Goal: Task Accomplishment & Management: Manage account settings

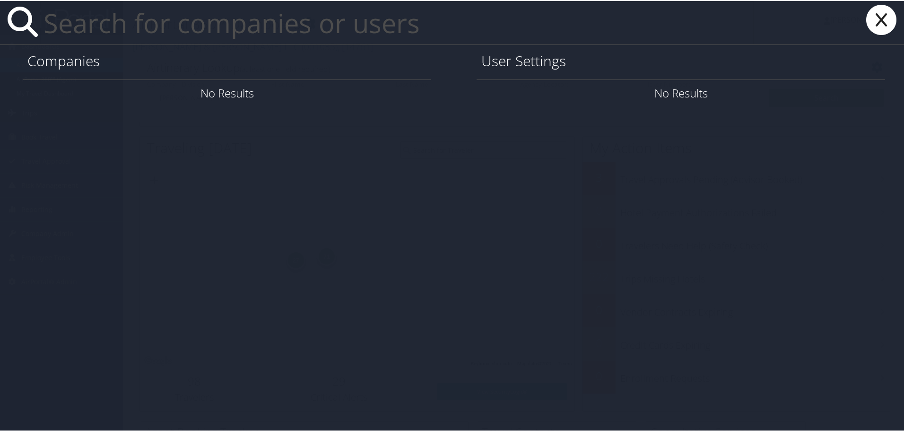
paste input "jgibson@HAGERTY.com"
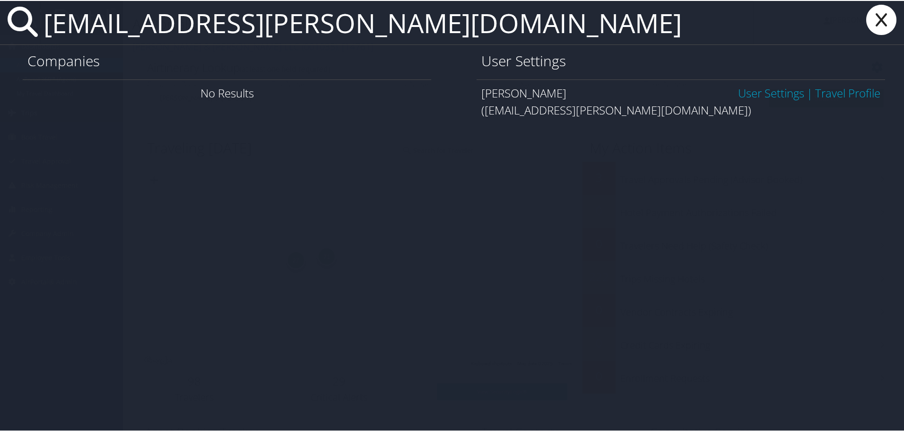
type input "jgibson@HAGERTY.com"
click at [765, 93] on link "User Settings" at bounding box center [771, 92] width 66 height 16
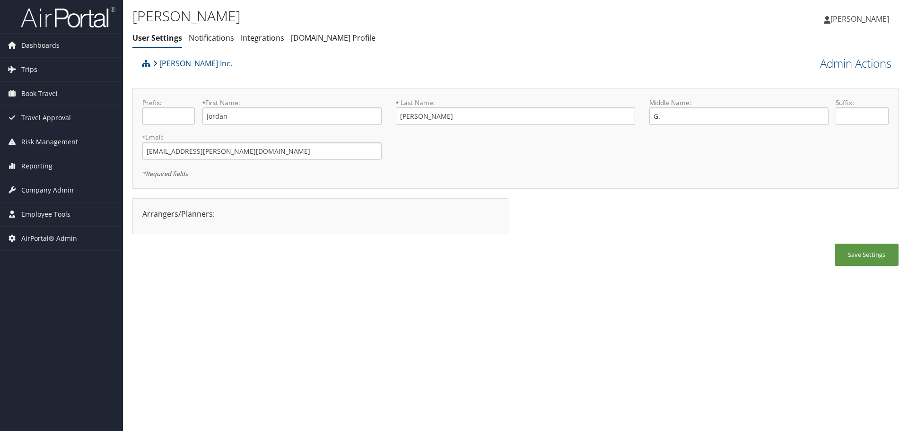
click at [832, 78] on div "Hagerty Inc. Admin Actions View Profile Reset User's Password Confirm Reset Use…" at bounding box center [515, 164] width 766 height 221
click at [827, 63] on link "Admin Actions" at bounding box center [855, 63] width 71 height 16
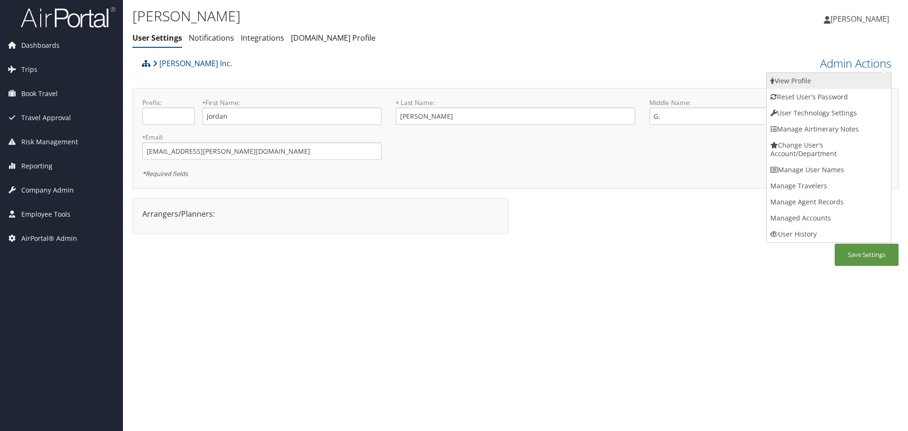
click at [823, 79] on link "View Profile" at bounding box center [828, 81] width 124 height 16
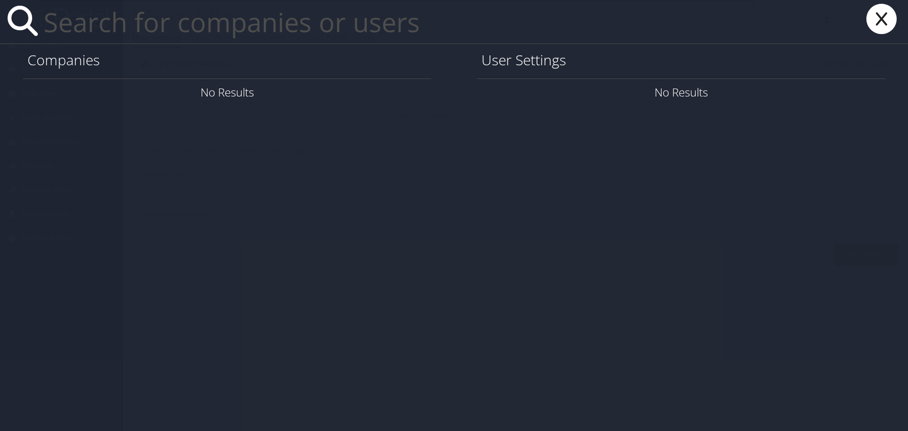
paste input "jennifer.fitisemanu@chghealthcare.com"
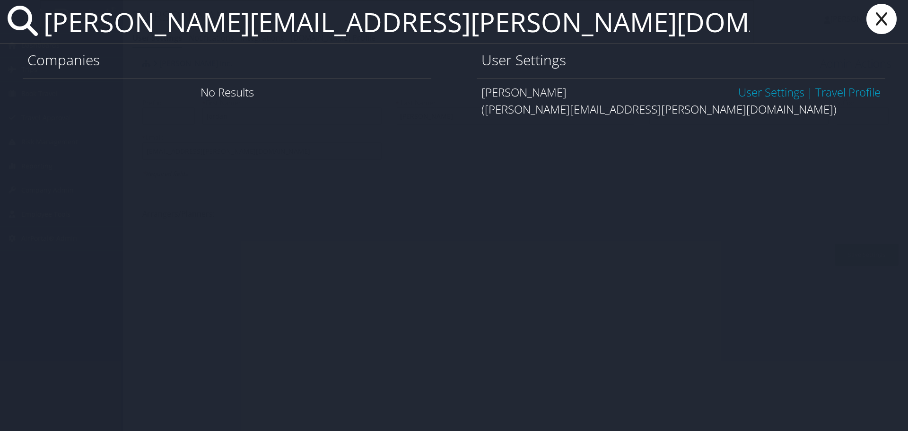
type input "jennifer.fitisemanu@chghealthcare.com"
click at [754, 94] on link "User Settings" at bounding box center [771, 92] width 66 height 16
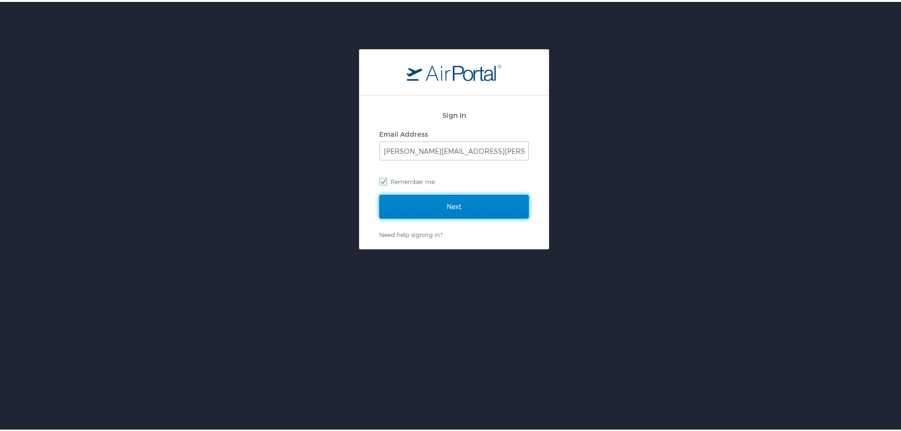
click at [407, 201] on input "Next" at bounding box center [453, 205] width 149 height 24
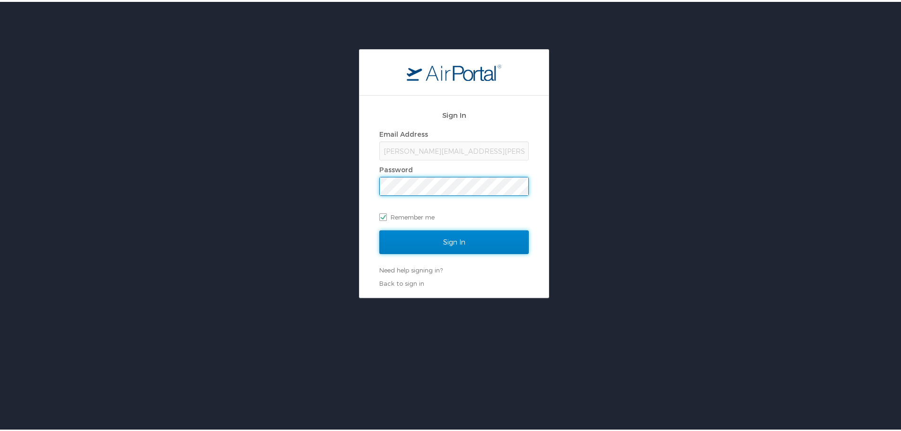
click at [447, 243] on input "Sign In" at bounding box center [453, 240] width 149 height 24
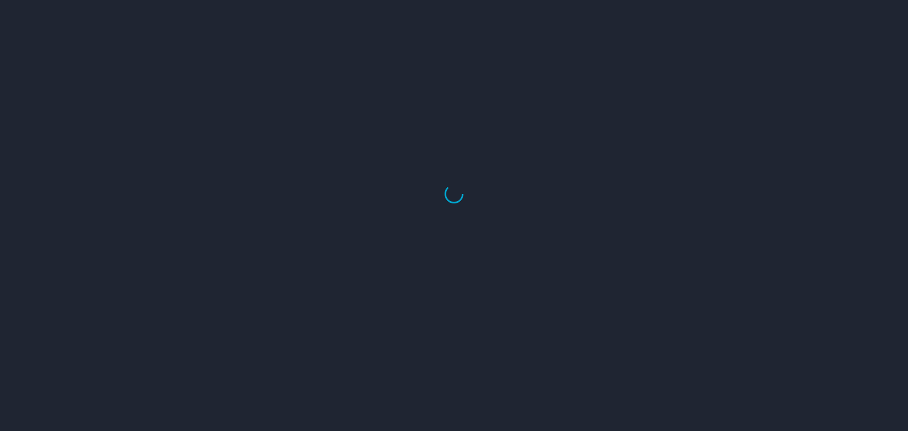
select select "US"
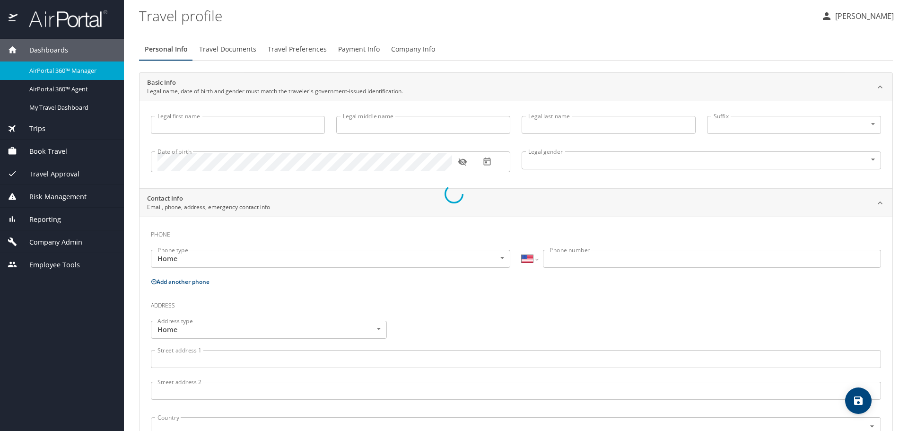
type input "Jordan"
type input "G."
type input "[PERSON_NAME]"
type input "[DEMOGRAPHIC_DATA]"
select select "LR"
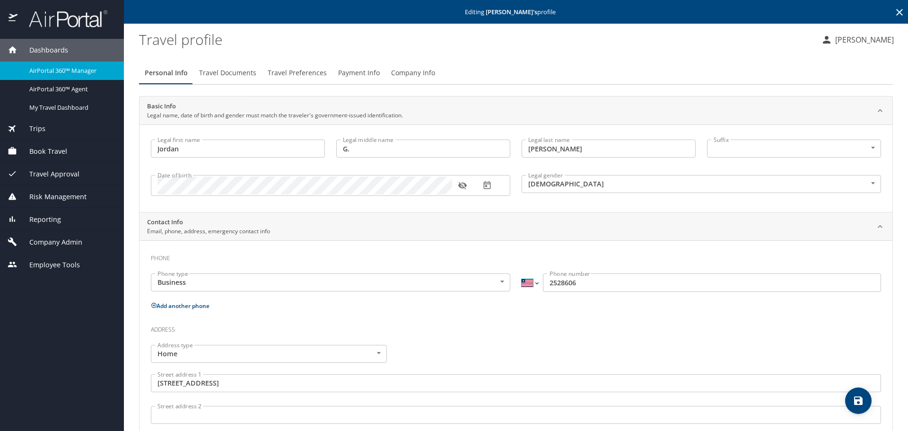
click at [525, 287] on select "International [GEOGRAPHIC_DATA] [GEOGRAPHIC_DATA] [GEOGRAPHIC_DATA] [GEOGRAPHIC…" at bounding box center [530, 282] width 16 height 18
click at [525, 287] on select "International Afghanistan Åland Islands Albania Algeria American Samoa Andorra …" at bounding box center [530, 282] width 16 height 18
click at [543, 284] on input "2528606" at bounding box center [712, 282] width 338 height 18
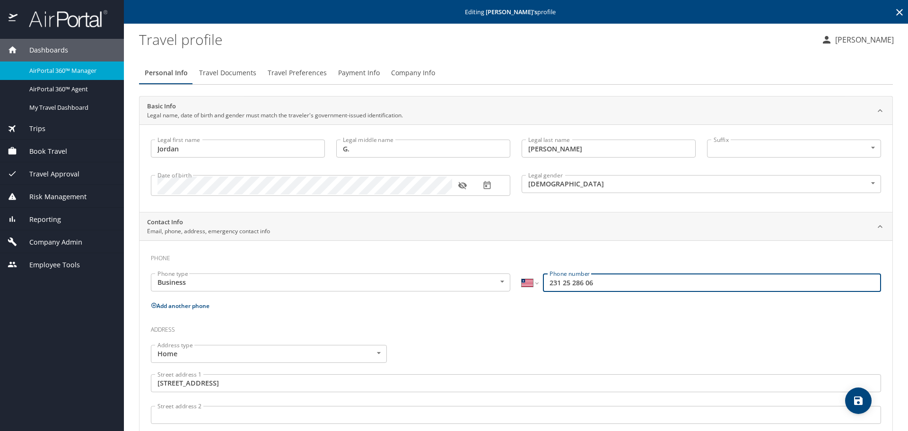
type input "231 25 286 06"
click at [529, 281] on select "International Afghanistan Åland Islands Albania Algeria American Samoa Andorra …" at bounding box center [530, 282] width 16 height 18
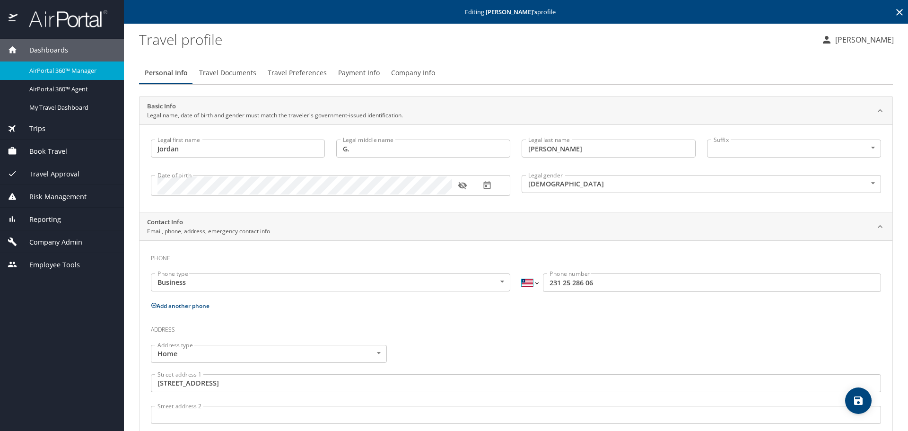
select select "US"
click at [522, 273] on select "International Afghanistan Åland Islands Albania Algeria American Samoa Andorra …" at bounding box center [530, 282] width 16 height 18
type input "(231) 252-8606"
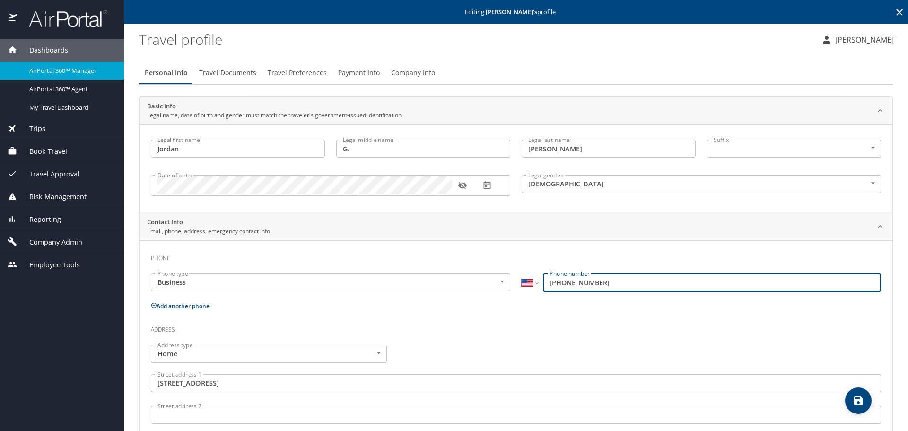
click at [549, 312] on div "Phone Phone type Business Business Phone type International Afghanistan Åland I…" at bounding box center [516, 425] width 730 height 354
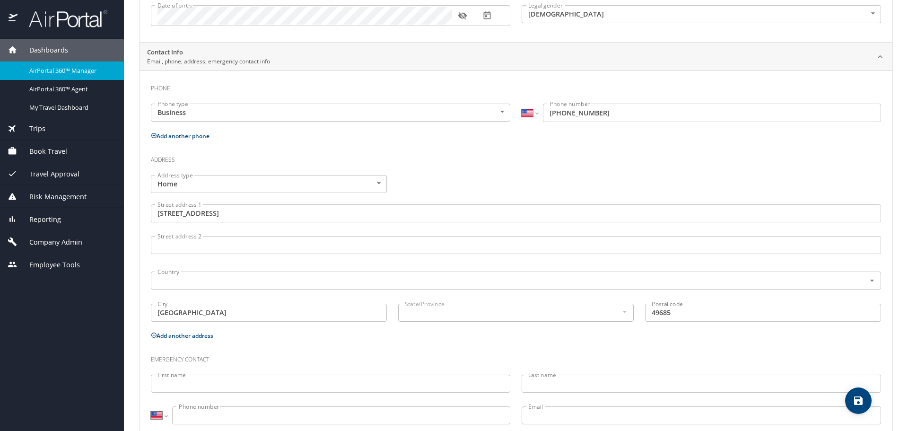
scroll to position [194, 0]
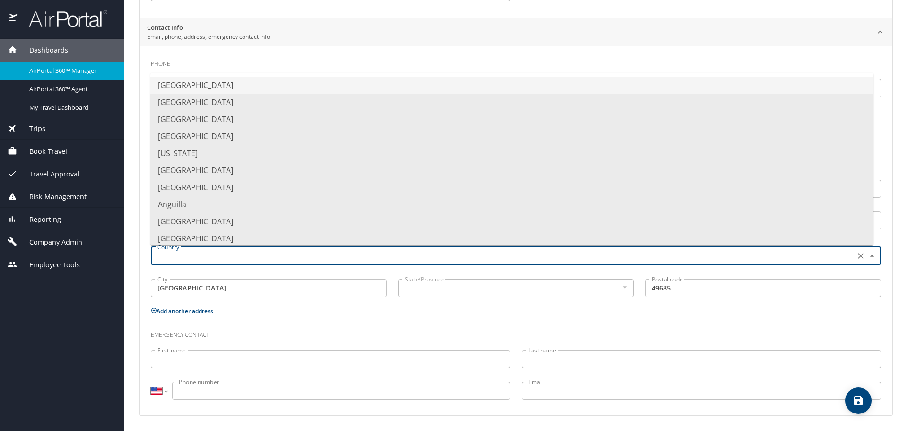
click at [322, 251] on input "text" at bounding box center [502, 256] width 697 height 12
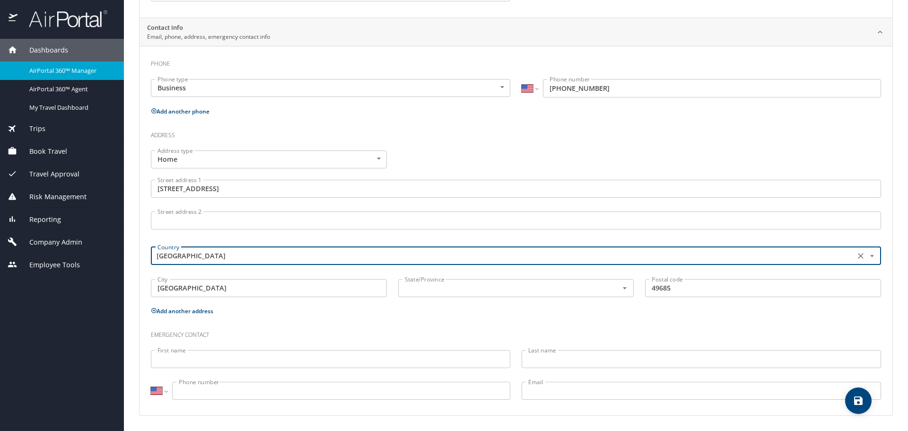
type input "United States of America"
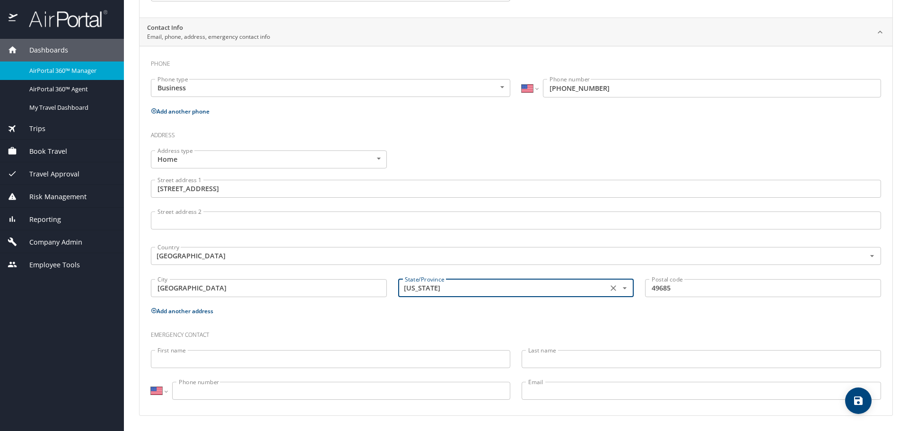
type input "Michigan"
click at [554, 329] on h3 "Emergency contact" at bounding box center [516, 332] width 730 height 16
click at [856, 402] on icon "save" at bounding box center [858, 400] width 9 height 9
select select "US"
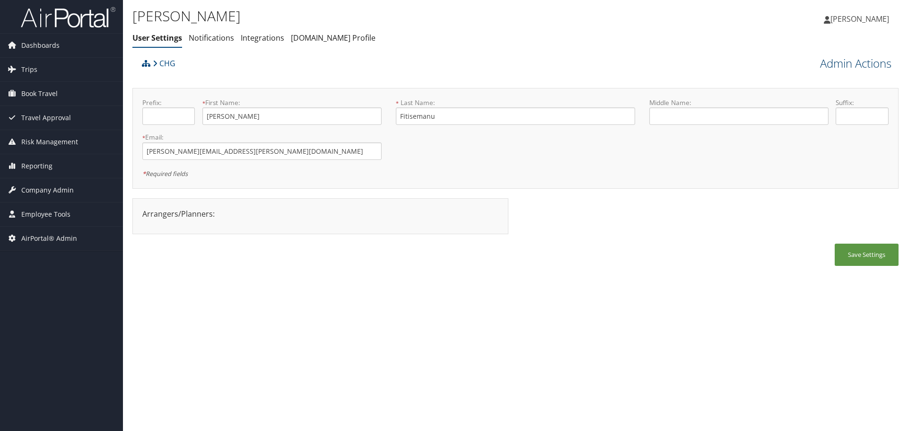
click at [827, 67] on link "Admin Actions" at bounding box center [855, 63] width 71 height 16
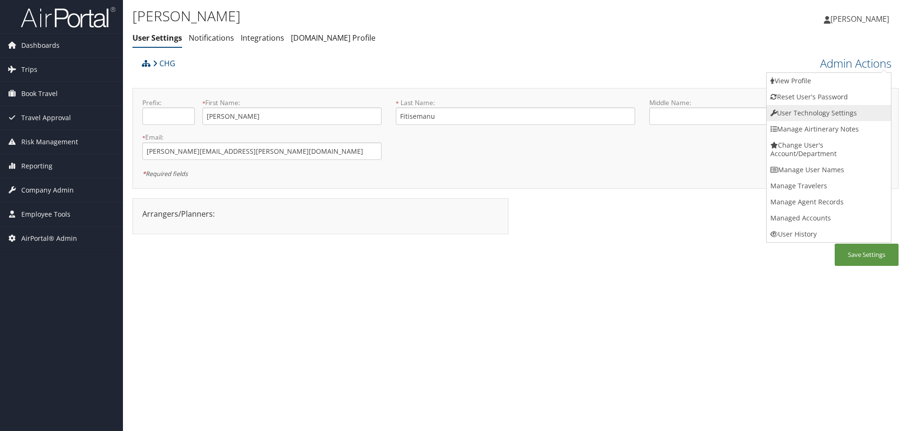
click at [820, 110] on link "User Technology Settings" at bounding box center [828, 113] width 124 height 16
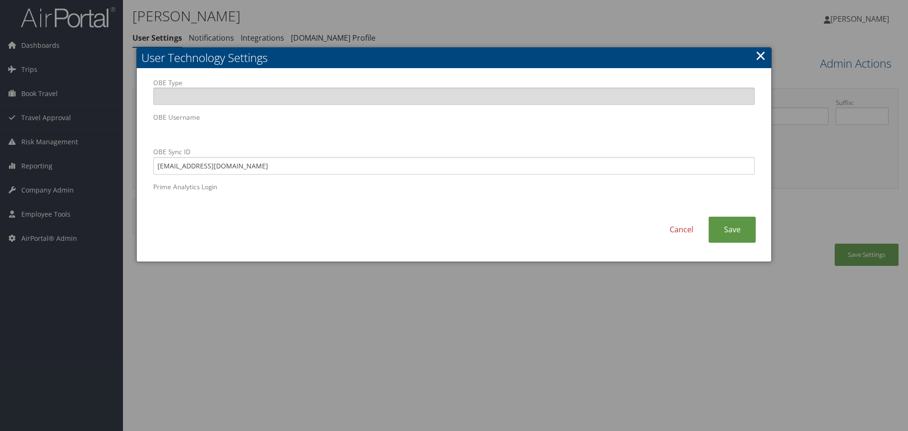
click at [139, 117] on div "OBE Type OBE Username OBE Sync ID 1852680@chghealthcare.com Prime Analytics Log…" at bounding box center [454, 165] width 635 height 193
click at [687, 227] on link "Cancel" at bounding box center [681, 230] width 54 height 26
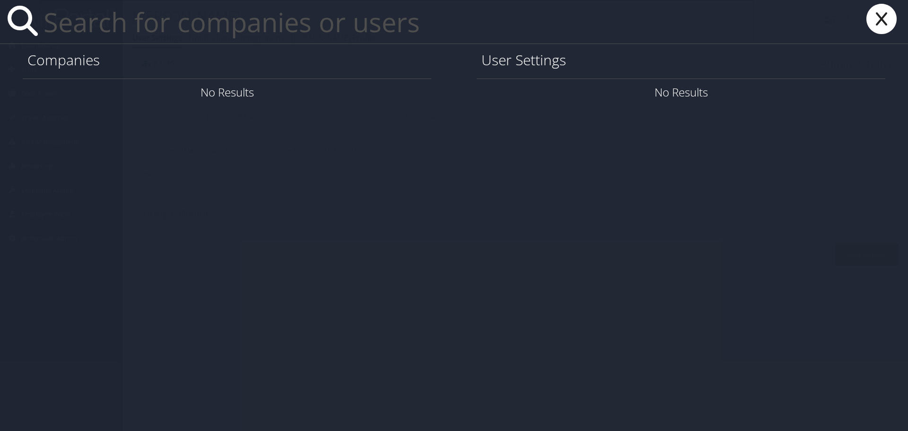
paste input "Lisa Klauke"
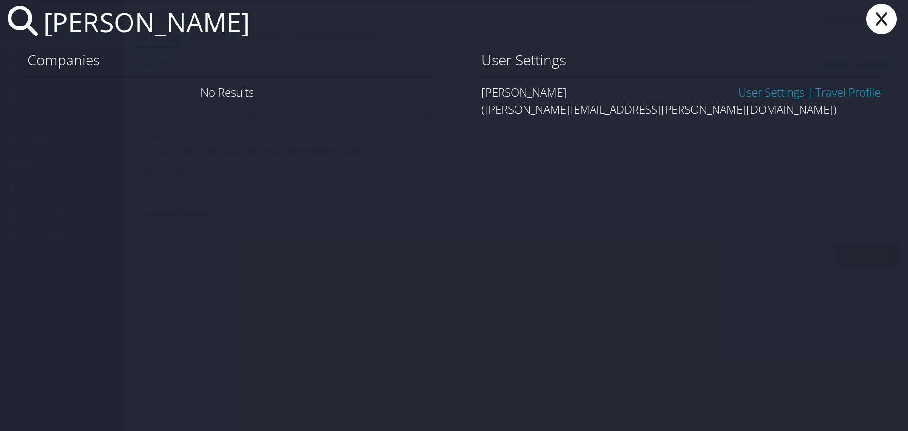
type input "[PERSON_NAME]"
click at [747, 91] on link "User Settings" at bounding box center [771, 92] width 66 height 16
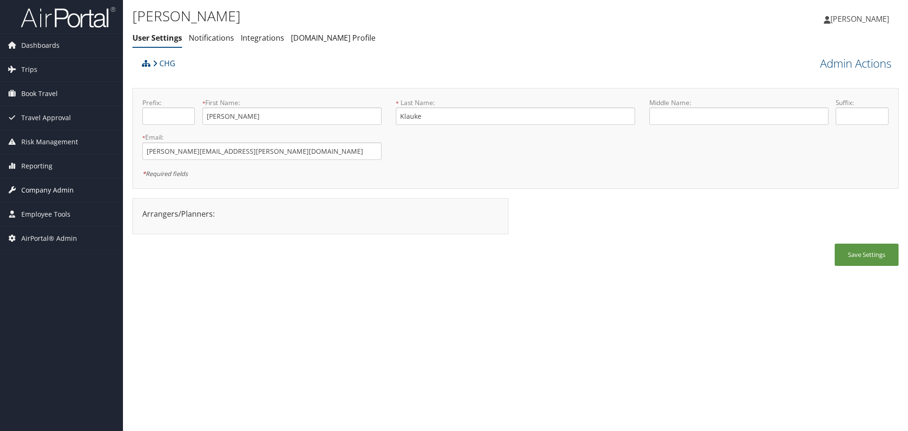
click at [55, 190] on span "Company Admin" at bounding box center [47, 190] width 52 height 24
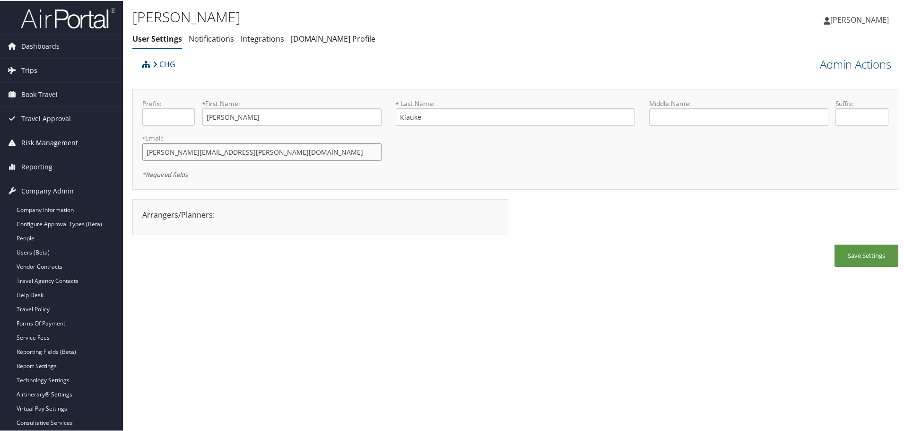
drag, startPoint x: 290, startPoint y: 153, endPoint x: 41, endPoint y: 145, distance: 249.3
click at [41, 145] on div "Dashboards AirPortal 360™ (Manager) AirPortal 360™ (Agent) My Travel Dashboard …" at bounding box center [454, 215] width 908 height 431
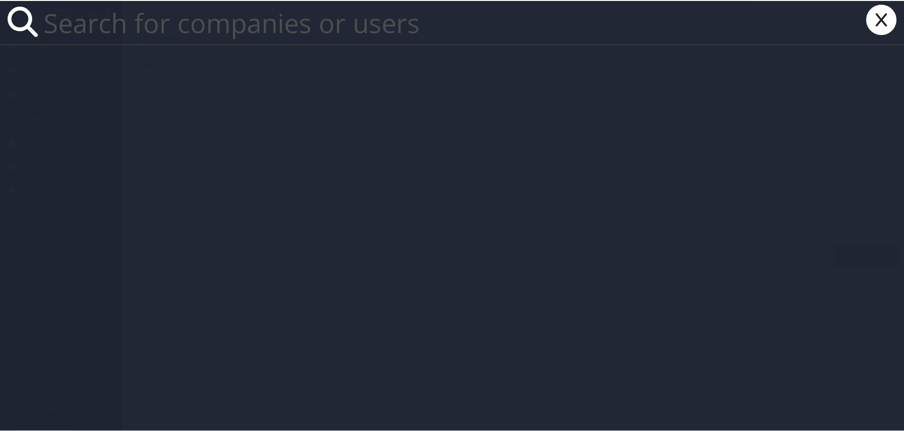
paste input "[PERSON_NAME][EMAIL_ADDRESS][PERSON_NAME][DOMAIN_NAME]"
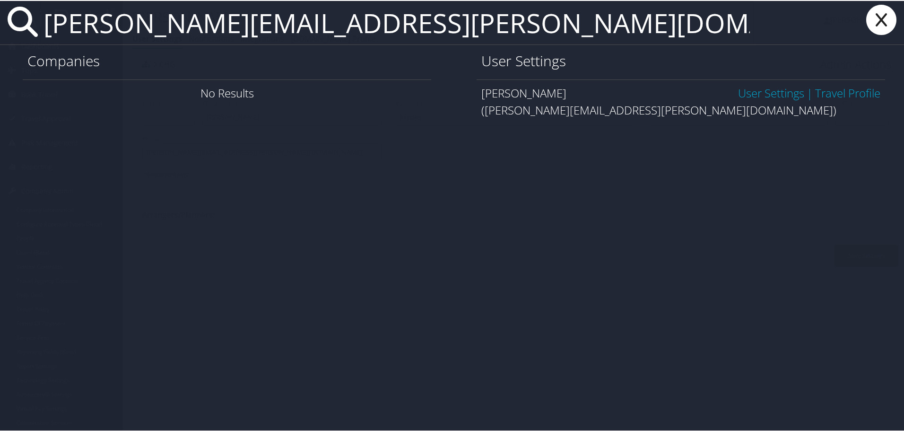
type input "[PERSON_NAME][EMAIL_ADDRESS][PERSON_NAME][DOMAIN_NAME]"
click at [755, 92] on link "User Settings" at bounding box center [771, 92] width 66 height 16
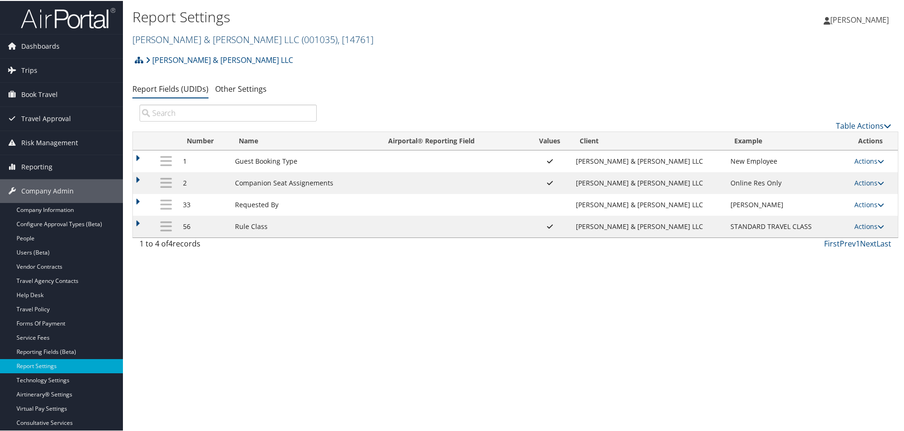
click at [173, 39] on link "[PERSON_NAME] & [PERSON_NAME] LLC ( 001035 ) , [ 14761 ]" at bounding box center [252, 38] width 241 height 13
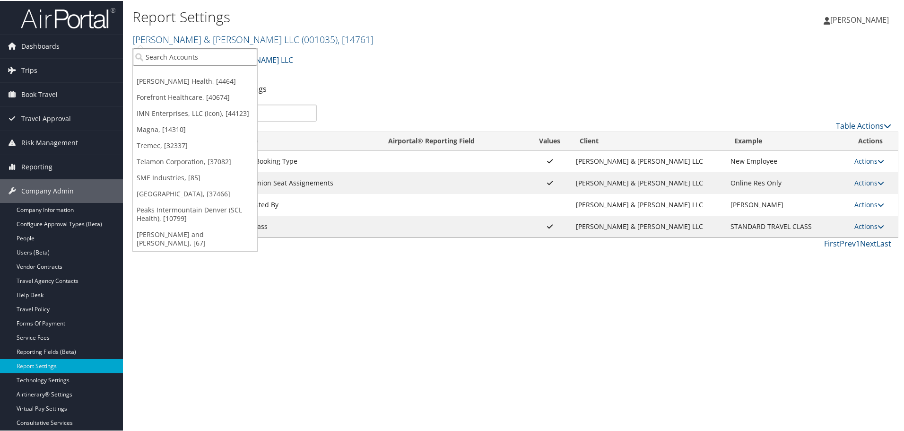
click at [175, 57] on input "search" at bounding box center [195, 55] width 124 height 17
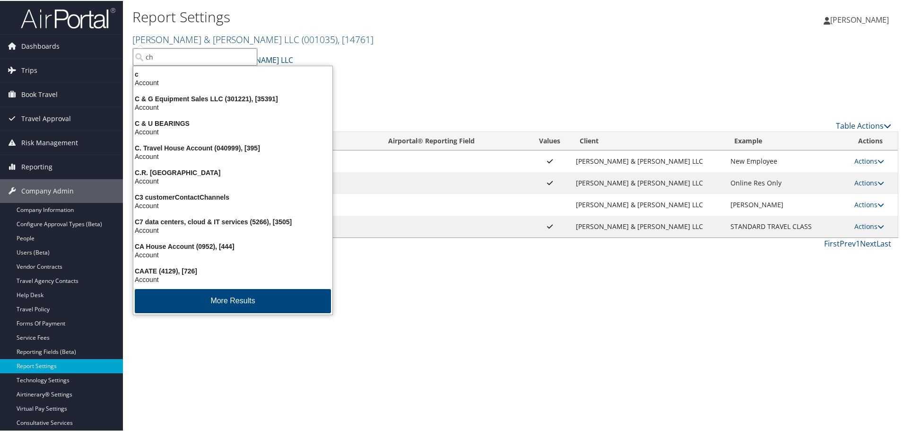
type input "chg"
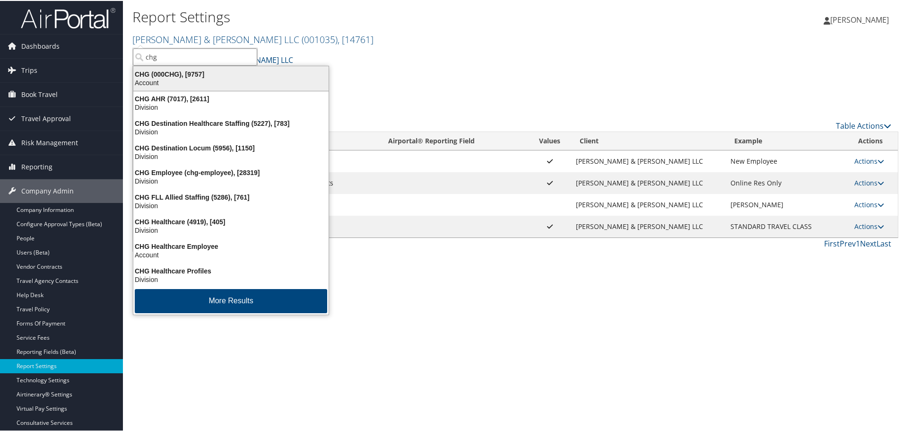
click at [171, 75] on div "CHG (000CHG), [9757]" at bounding box center [231, 73] width 207 height 9
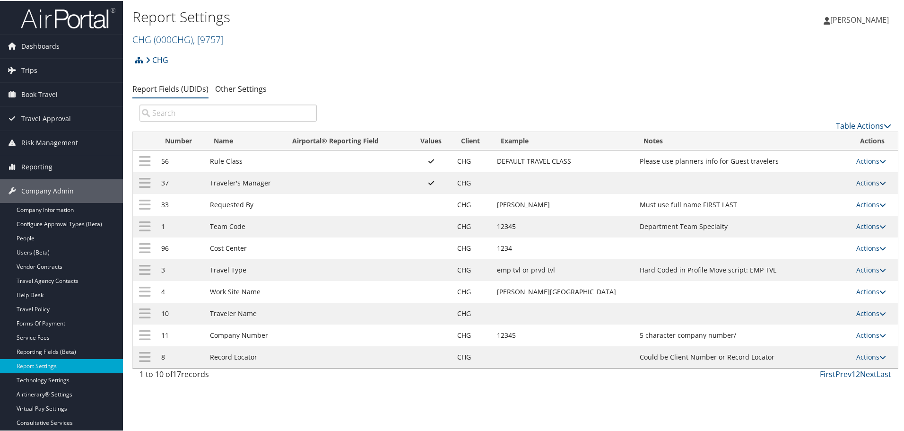
click at [868, 182] on link "Actions" at bounding box center [871, 181] width 30 height 9
click at [863, 196] on link "Update Report Field Values" at bounding box center [828, 196] width 102 height 16
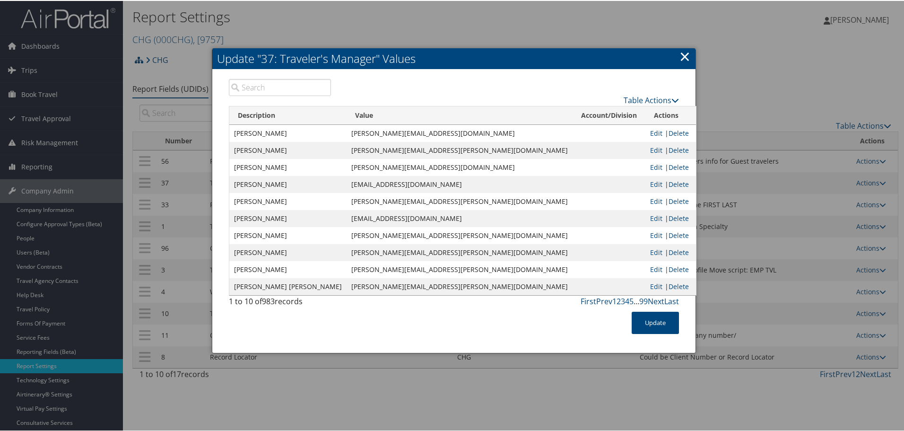
click at [269, 91] on input "search" at bounding box center [280, 86] width 102 height 17
paste input "lisa.klauke@chghealthcare.com"
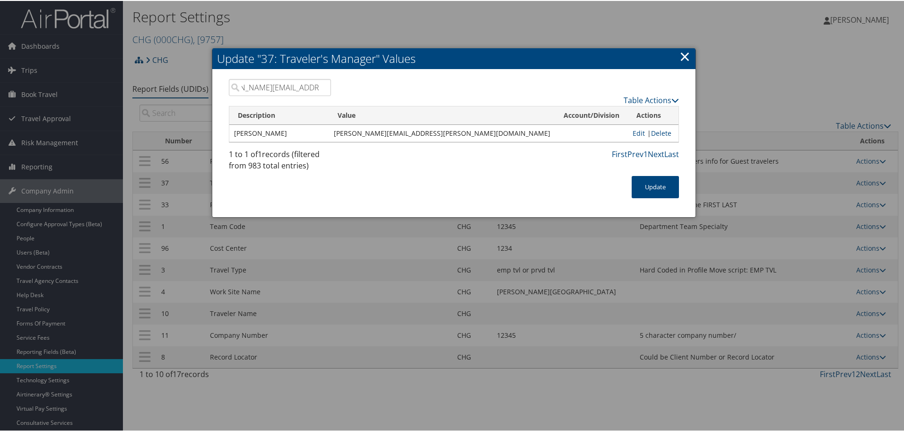
type input "lisa.klauke@chghealthcare.com"
click at [682, 59] on link "×" at bounding box center [684, 55] width 11 height 19
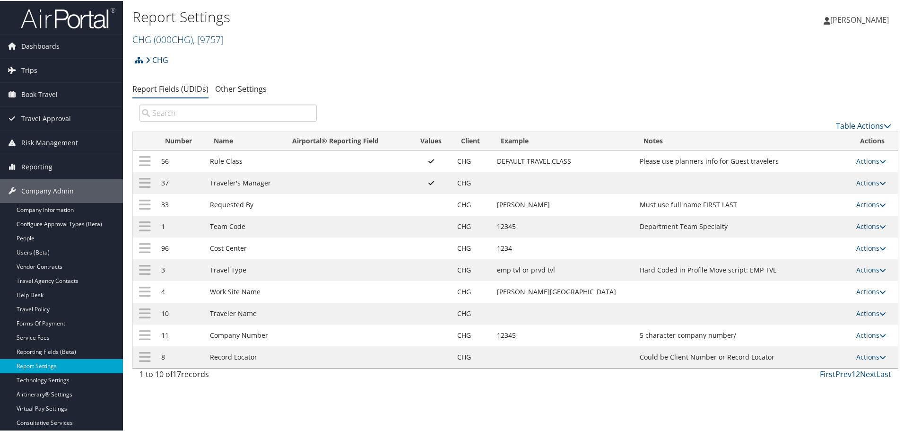
click at [856, 179] on link "Actions" at bounding box center [871, 181] width 30 height 9
click at [856, 193] on link "Update Report Field Values" at bounding box center [828, 196] width 102 height 16
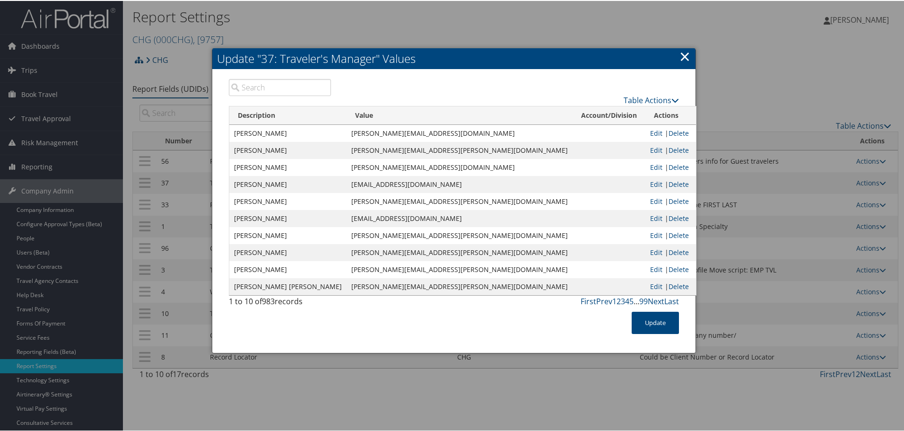
click at [269, 78] on input "search" at bounding box center [280, 86] width 102 height 17
paste input "Aubriel Campbell"
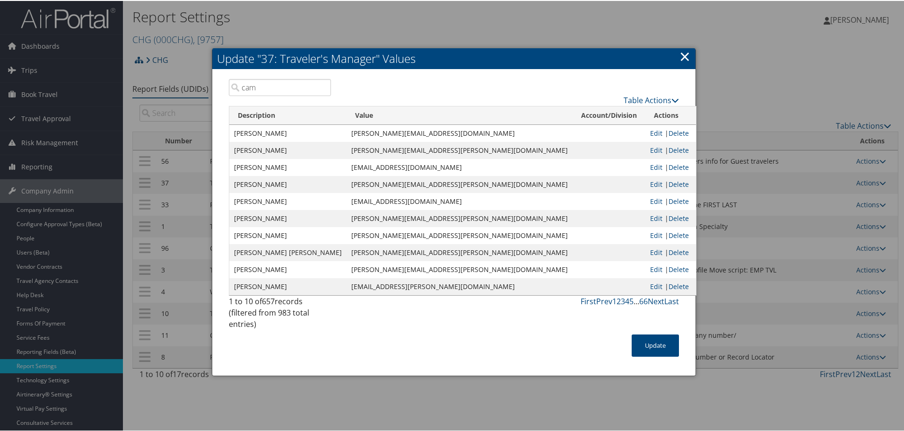
type input "camp"
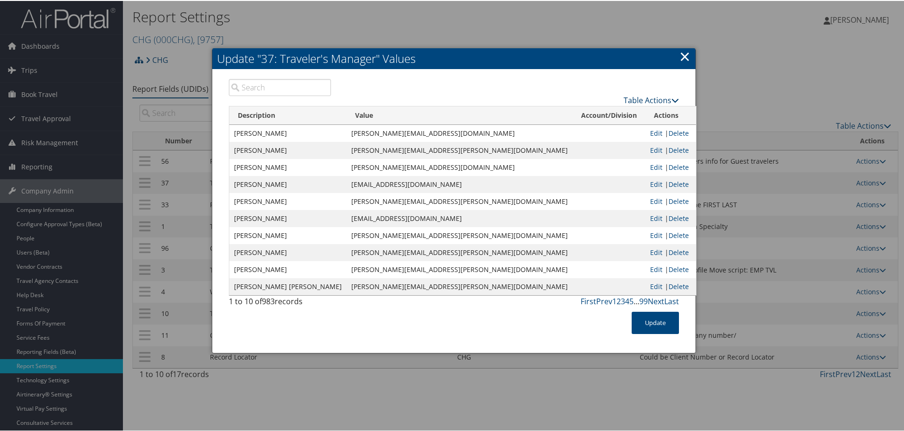
click at [631, 96] on link "Table Actions" at bounding box center [651, 99] width 55 height 10
click at [609, 116] on link "New Record" at bounding box center [614, 114] width 124 height 16
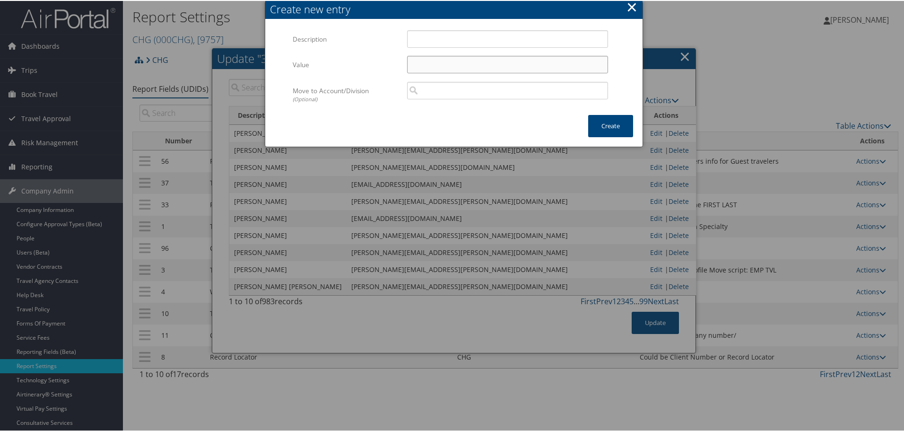
click at [435, 66] on input "Value" at bounding box center [507, 63] width 201 height 17
paste input "[PERSON_NAME]"
type input "[PERSON_NAME]"
click at [633, 6] on button "×" at bounding box center [632, 6] width 11 height 19
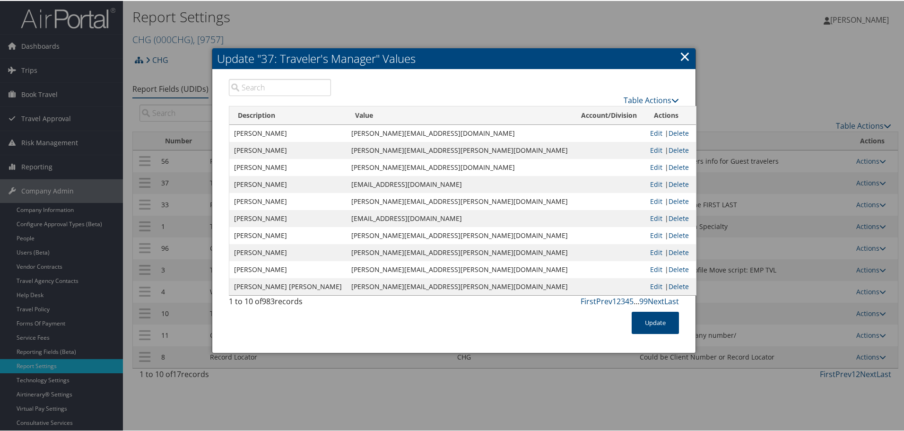
click at [268, 81] on input "search" at bounding box center [280, 86] width 102 height 17
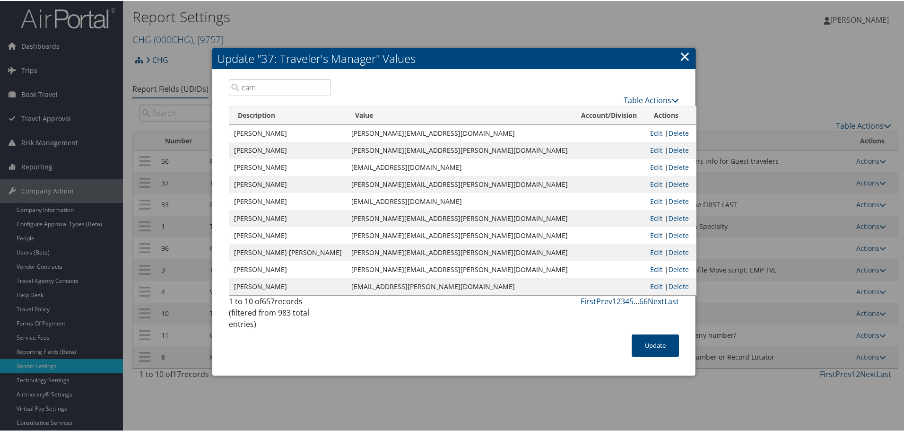
type input "camp"
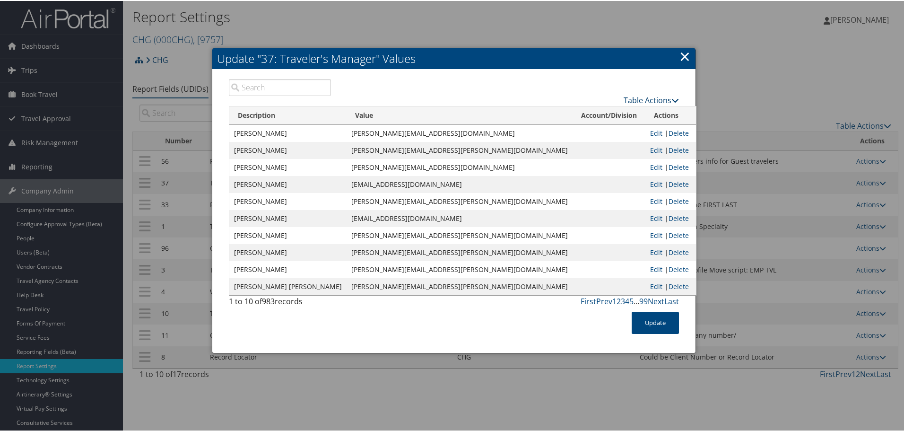
click at [661, 102] on link "Table Actions" at bounding box center [651, 99] width 55 height 10
click at [596, 107] on link "New Record" at bounding box center [614, 114] width 124 height 16
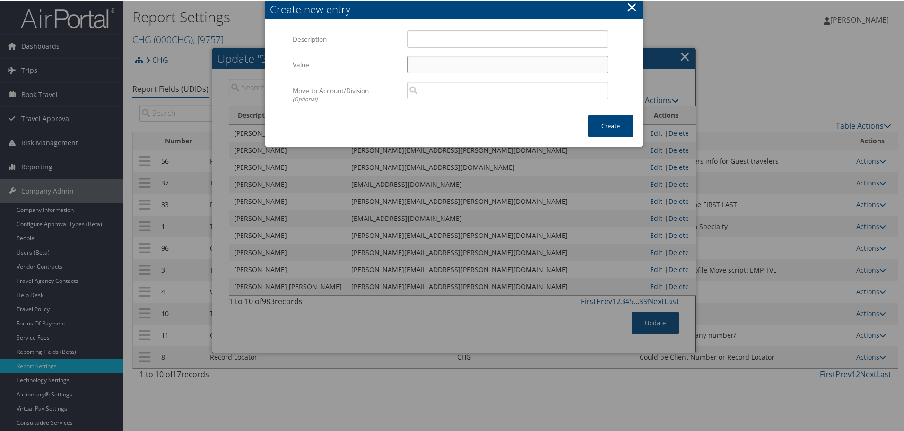
click at [476, 60] on input "Value" at bounding box center [507, 63] width 201 height 17
paste input "[EMAIL_ADDRESS][PERSON_NAME][DOMAIN_NAME]"
type input "[EMAIL_ADDRESS][PERSON_NAME][DOMAIN_NAME]"
click at [450, 42] on input "Description" at bounding box center [507, 37] width 201 height 17
paste input "Aubriel"
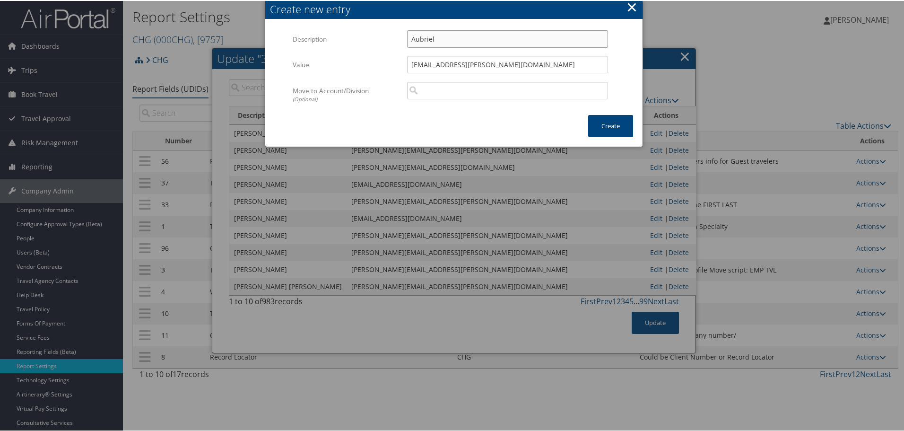
paste input "[PERSON_NAME]"
type input "[PERSON_NAME]"
click at [588, 113] on div "Move to Account/Division (Optional) Multiple values The selected items contain …" at bounding box center [454, 98] width 322 height 34
click at [601, 122] on button "Create" at bounding box center [610, 125] width 45 height 22
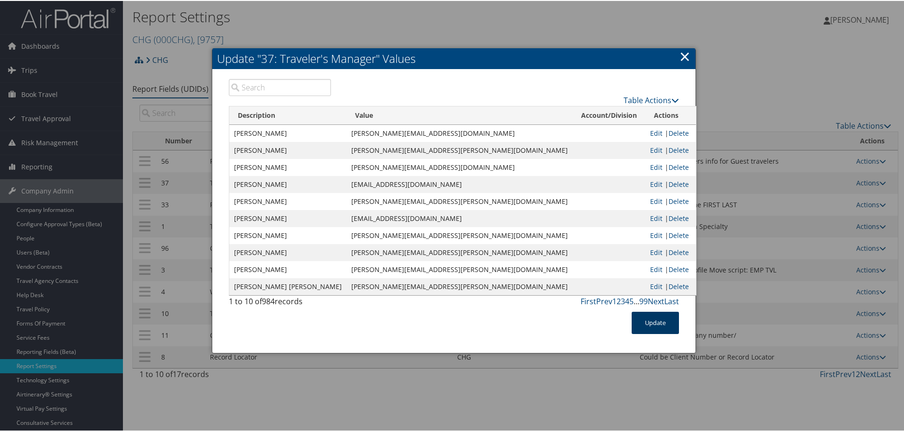
click at [653, 322] on button "Update" at bounding box center [655, 322] width 47 height 22
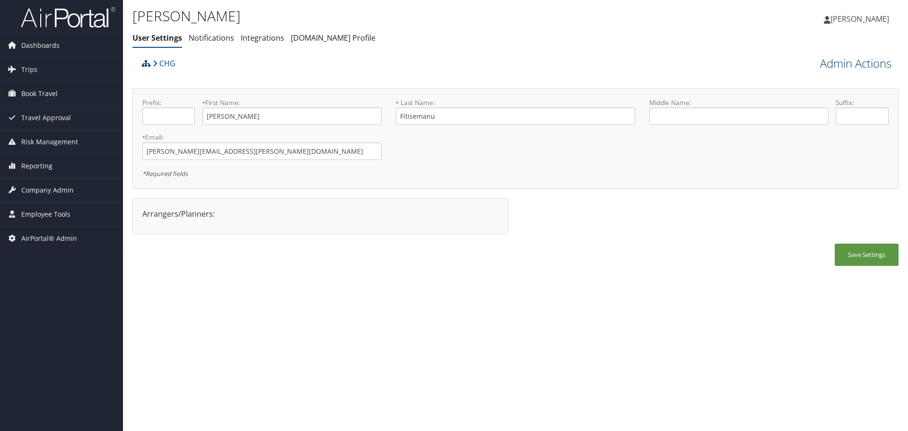
click at [830, 63] on link "Admin Actions" at bounding box center [855, 63] width 71 height 16
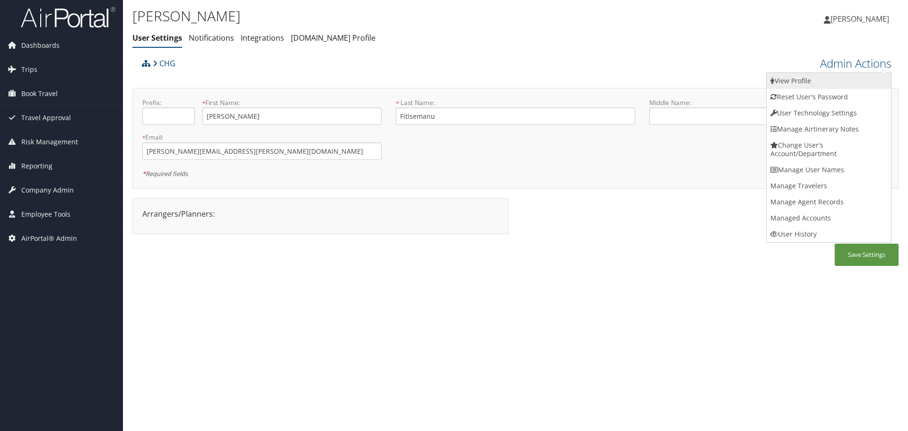
click at [834, 81] on link "View Profile" at bounding box center [828, 81] width 124 height 16
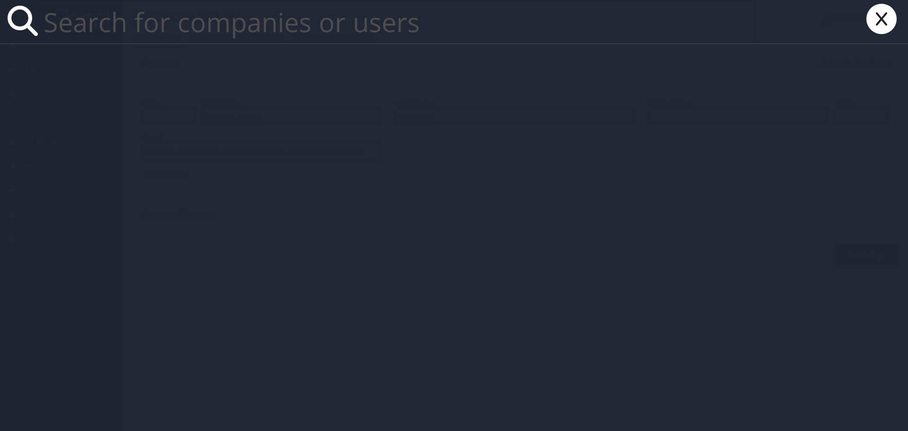
paste input "jason.richards@chghealthcare.com"
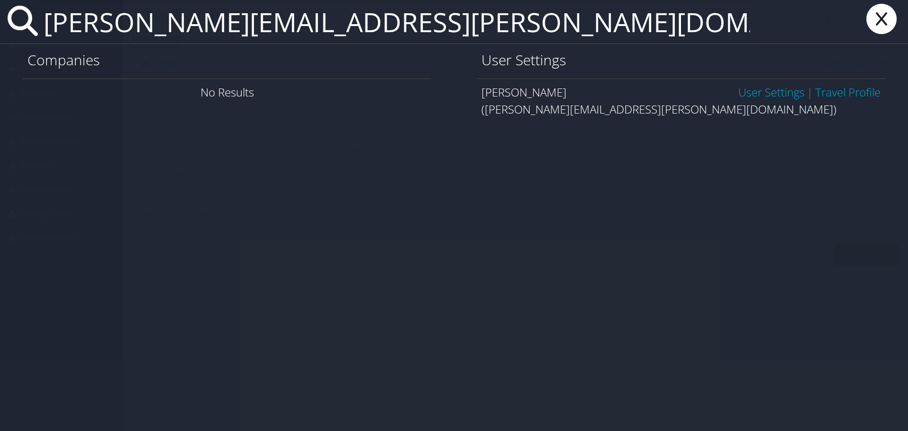
type input "jason.richards@chghealthcare.com"
click at [781, 94] on link "User Settings" at bounding box center [771, 92] width 66 height 16
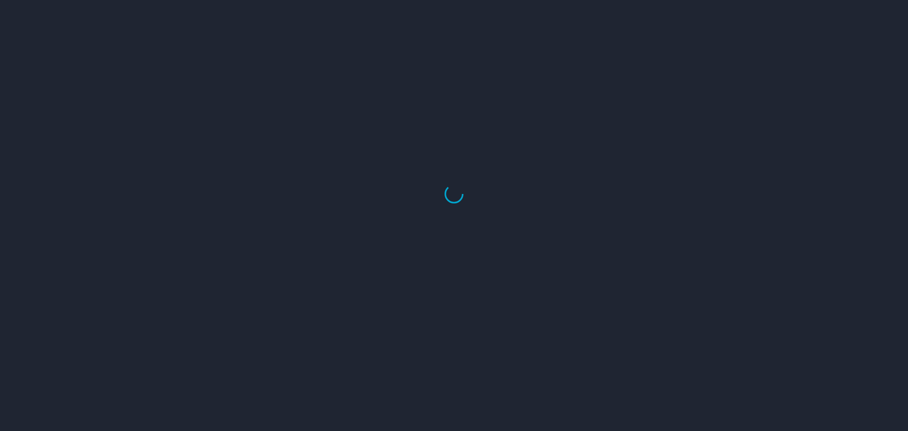
select select "US"
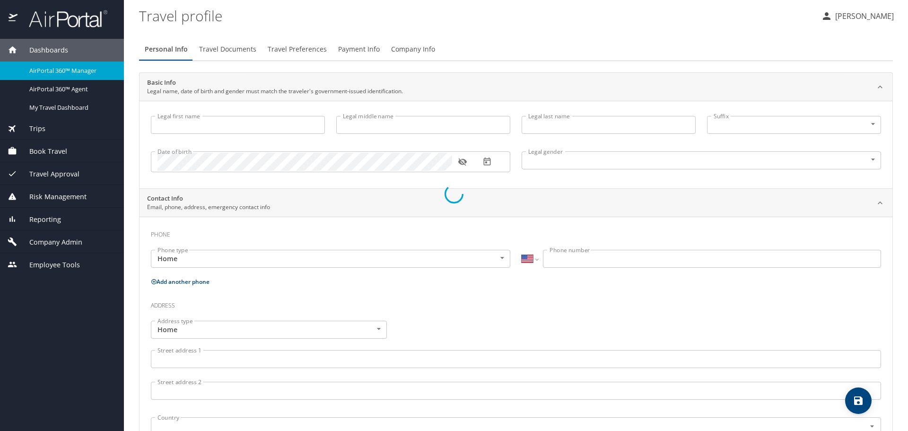
type input "[PERSON_NAME]"
type input "Fitisemanu"
type input "[DEMOGRAPHIC_DATA]"
select select "US"
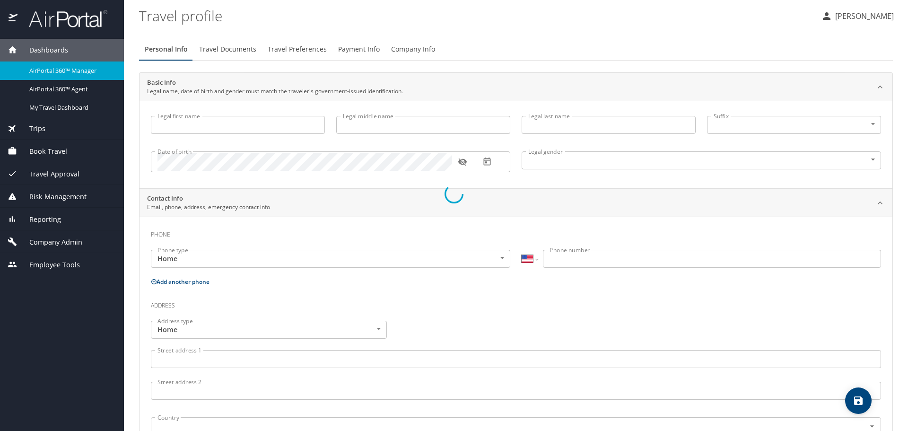
select select "US"
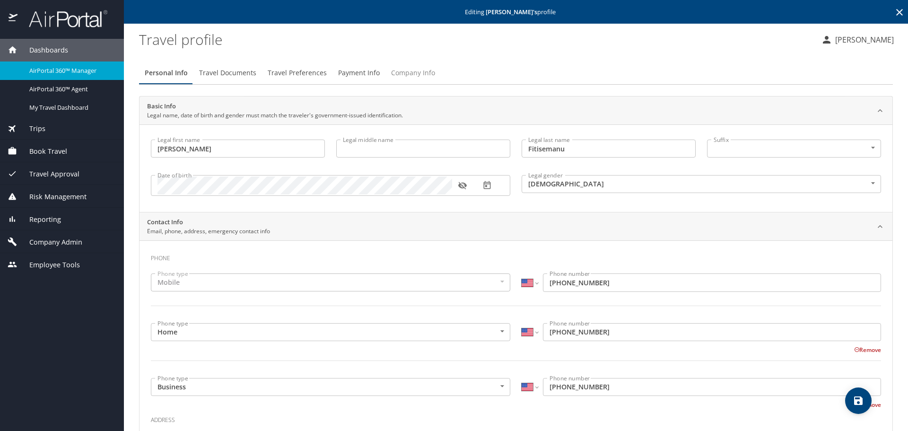
click at [409, 72] on span "Company Info" at bounding box center [413, 73] width 44 height 12
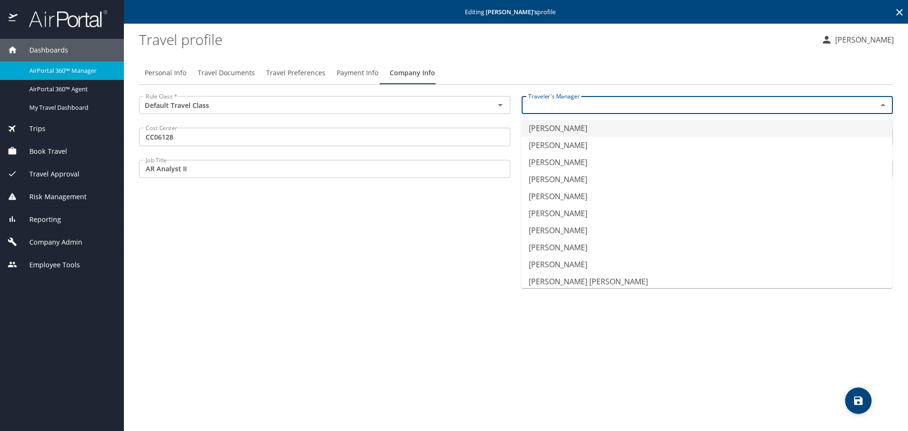
click at [588, 102] on input "text" at bounding box center [693, 105] width 338 height 12
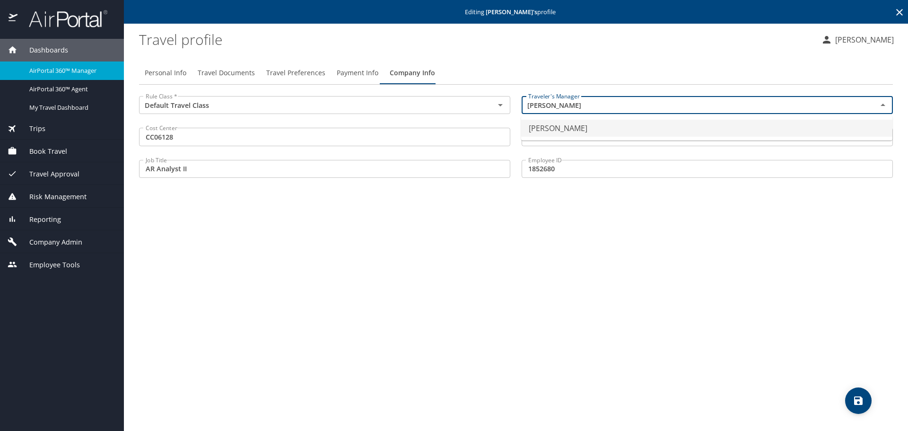
click at [590, 123] on li "Lisa Klauke" at bounding box center [706, 128] width 371 height 17
type input "Lisa Klauke"
drag, startPoint x: 700, startPoint y: 266, endPoint x: 710, endPoint y: 275, distance: 13.4
click at [701, 266] on div "Personal Info Travel Documents Travel Preferences Payment Info Company Info Rul…" at bounding box center [516, 242] width 754 height 377
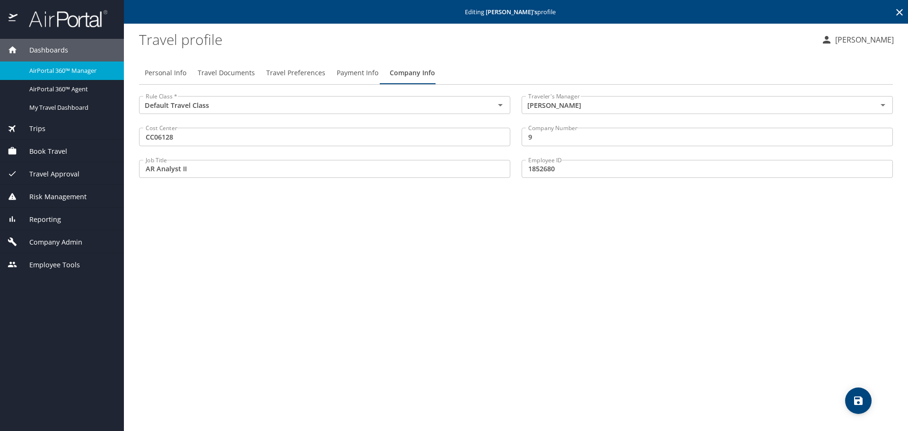
click at [854, 402] on icon "save" at bounding box center [858, 400] width 11 height 11
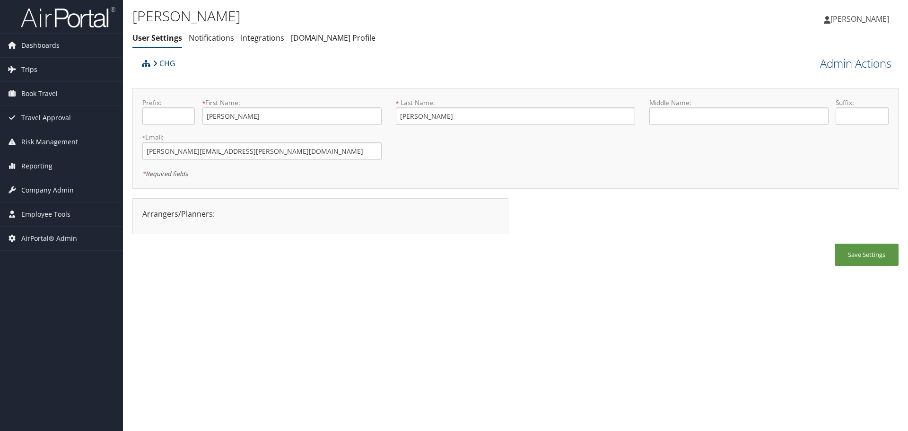
click at [837, 65] on link "Admin Actions" at bounding box center [855, 63] width 71 height 16
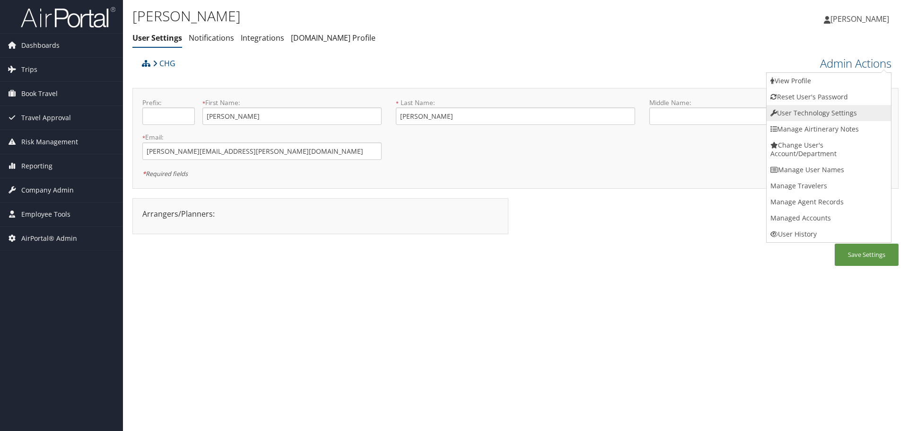
click at [827, 108] on link "User Technology Settings" at bounding box center [828, 113] width 124 height 16
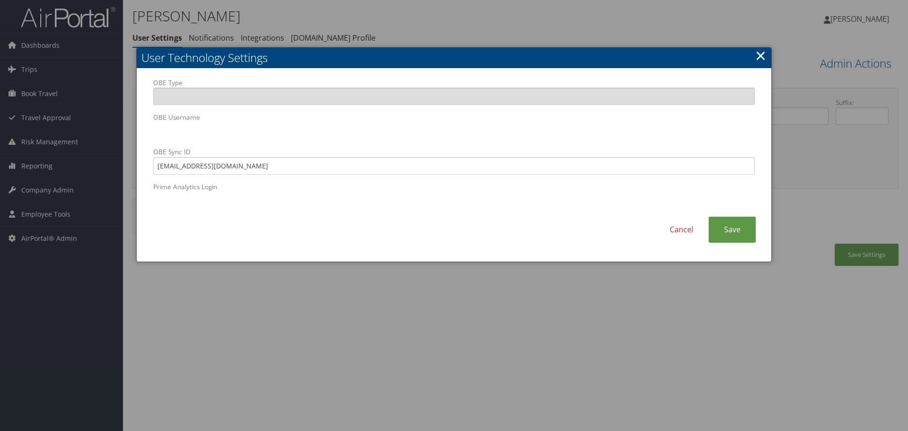
click at [131, 136] on body "Menu Dashboards ► AirPortal 360™ (Manager) AirPortal 360™ (Agent) My Travel Das…" at bounding box center [454, 215] width 908 height 431
click at [687, 230] on link "Cancel" at bounding box center [681, 230] width 54 height 26
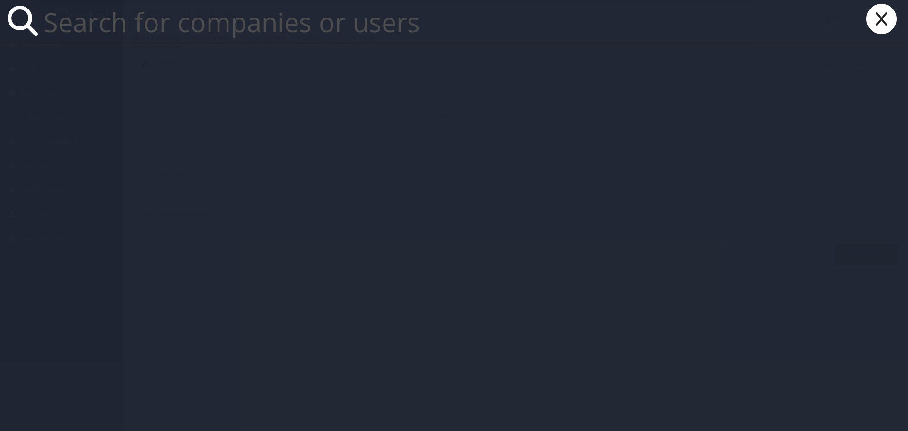
paste input "[PERSON_NAME]"
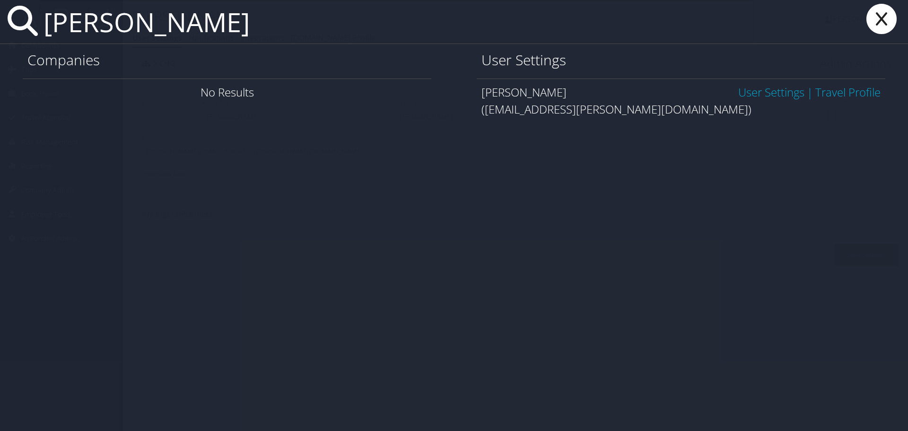
type input "[PERSON_NAME]"
click at [753, 94] on link "User Settings" at bounding box center [771, 92] width 66 height 16
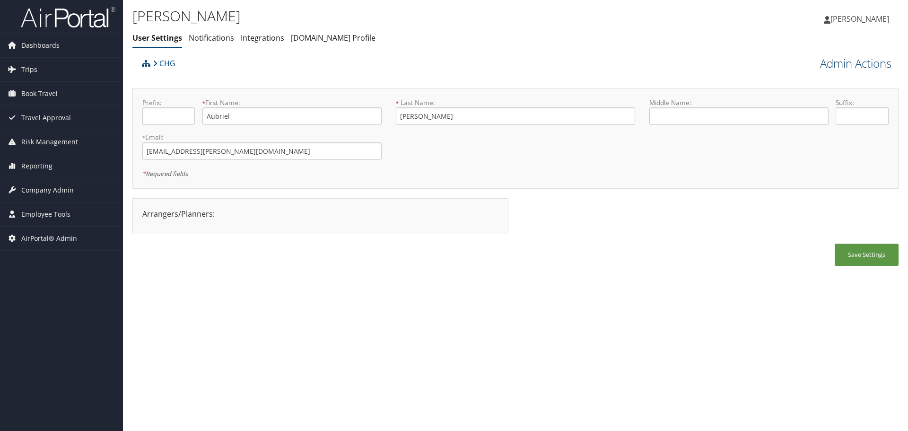
click at [871, 64] on link "Admin Actions" at bounding box center [855, 63] width 71 height 16
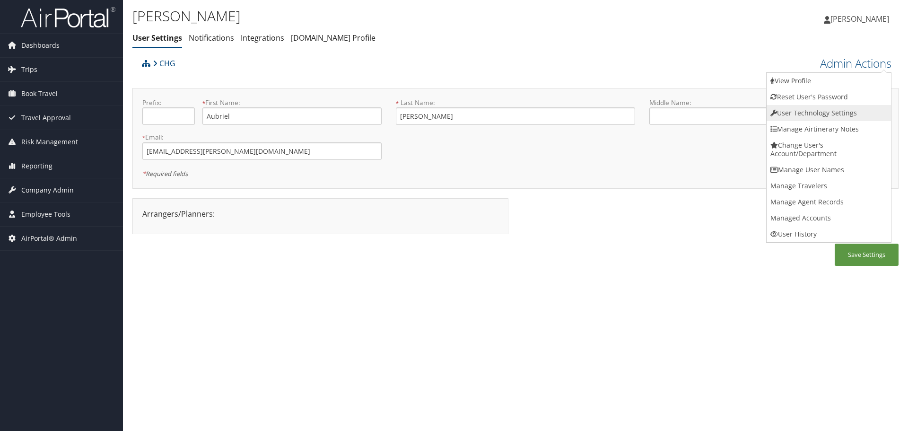
click at [816, 113] on link "User Technology Settings" at bounding box center [828, 113] width 124 height 16
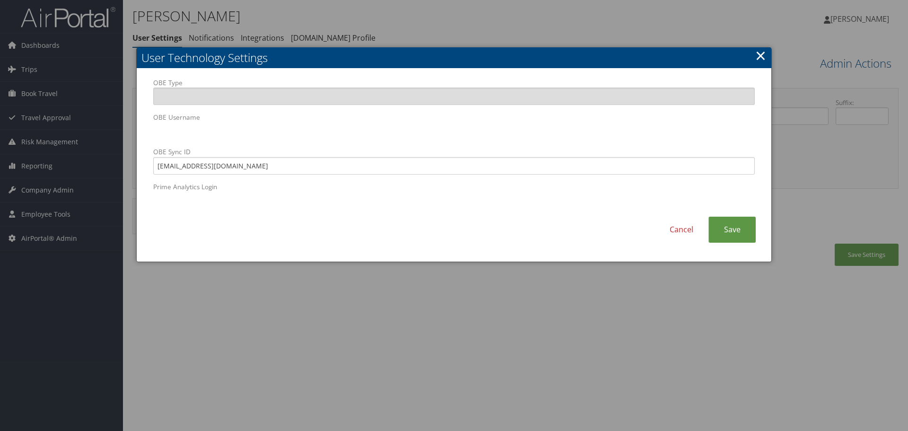
click at [131, 129] on body "Menu Dashboards ► AirPortal 360™ (Manager) AirPortal 360™ (Agent) My Travel Das…" at bounding box center [454, 215] width 908 height 431
drag, startPoint x: 681, startPoint y: 232, endPoint x: 330, endPoint y: 146, distance: 361.7
click at [681, 232] on link "Cancel" at bounding box center [681, 230] width 54 height 26
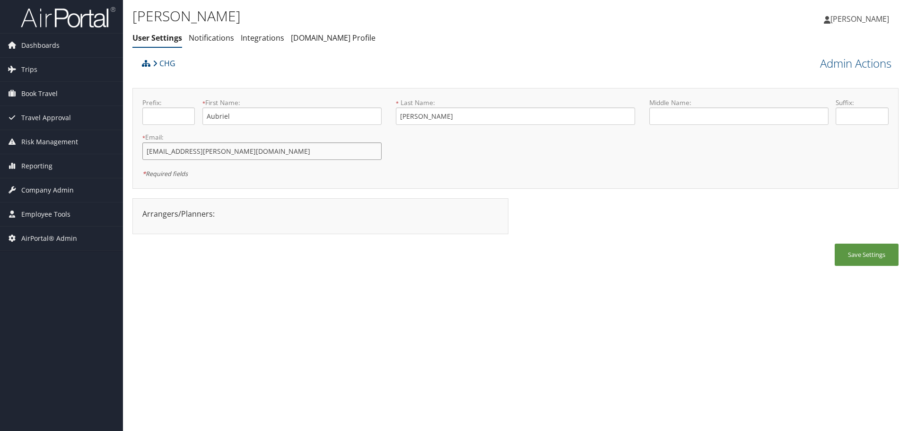
drag, startPoint x: 276, startPoint y: 155, endPoint x: 131, endPoint y: 149, distance: 144.3
click at [131, 149] on div "[PERSON_NAME] User Settings Notifications Integrations [DOMAIN_NAME] Profile In…" at bounding box center [515, 215] width 785 height 431
drag, startPoint x: 249, startPoint y: 111, endPoint x: 181, endPoint y: 111, distance: 67.6
click at [181, 111] on div "Prefix: * First Name: Aubriel This field is required" at bounding box center [261, 115] width 253 height 35
drag, startPoint x: 492, startPoint y: 111, endPoint x: 386, endPoint y: 123, distance: 107.1
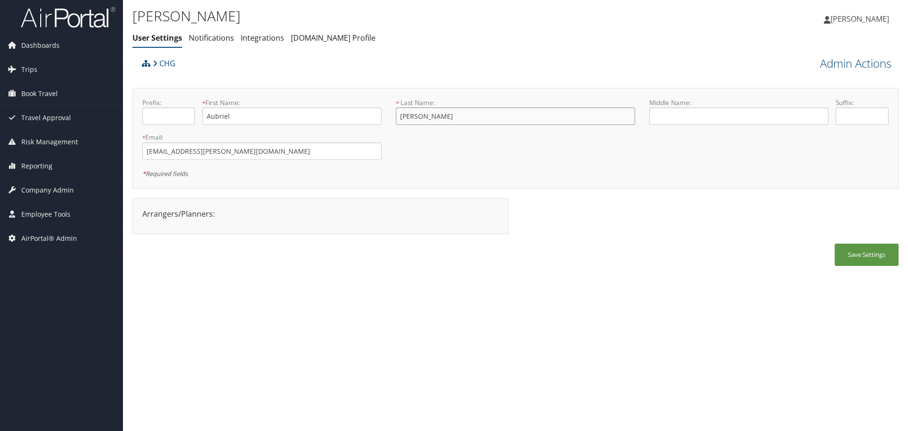
click at [386, 98] on form "Prefix: * First Name: Aubriel This field is required * Last Name: [PERSON_NAME]…" at bounding box center [515, 98] width 760 height 0
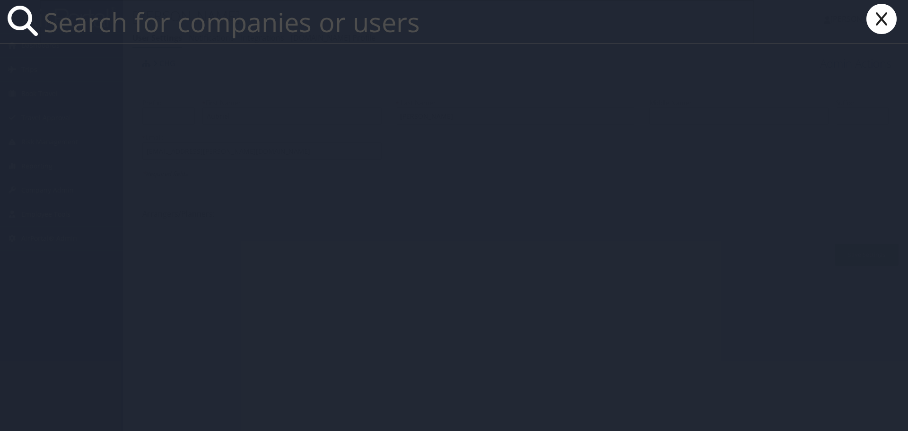
paste input "[PERSON_NAME][EMAIL_ADDRESS][PERSON_NAME][DOMAIN_NAME]"
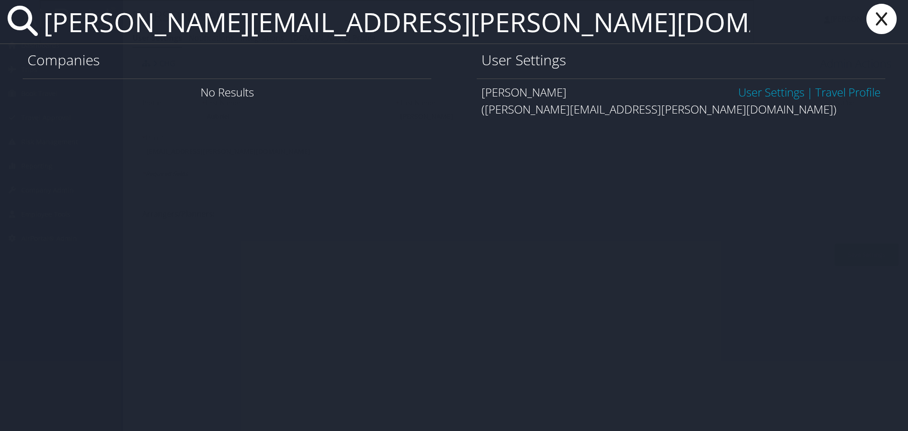
type input "[PERSON_NAME][EMAIL_ADDRESS][PERSON_NAME][DOMAIN_NAME]"
click at [751, 90] on link "User Settings" at bounding box center [771, 92] width 66 height 16
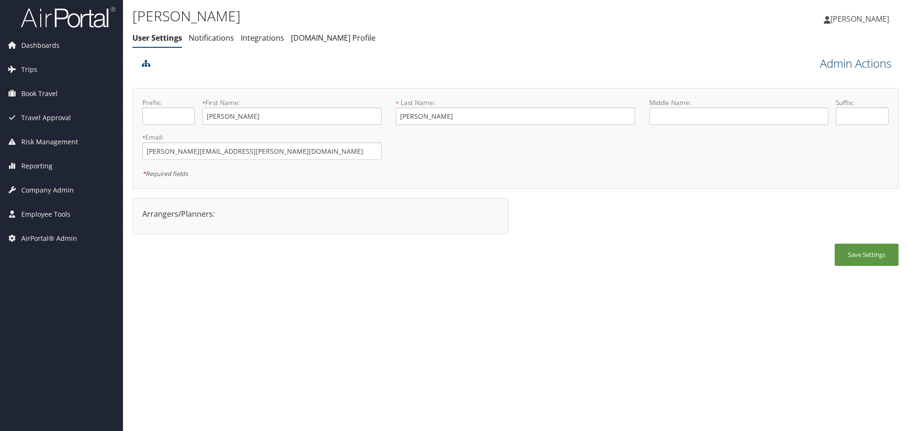
click at [837, 66] on link "Admin Actions" at bounding box center [855, 63] width 71 height 16
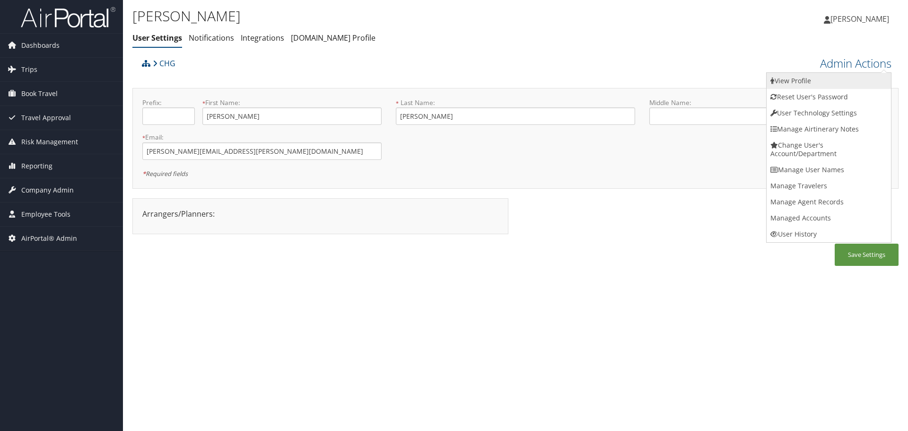
click at [836, 75] on link "View Profile" at bounding box center [828, 81] width 124 height 16
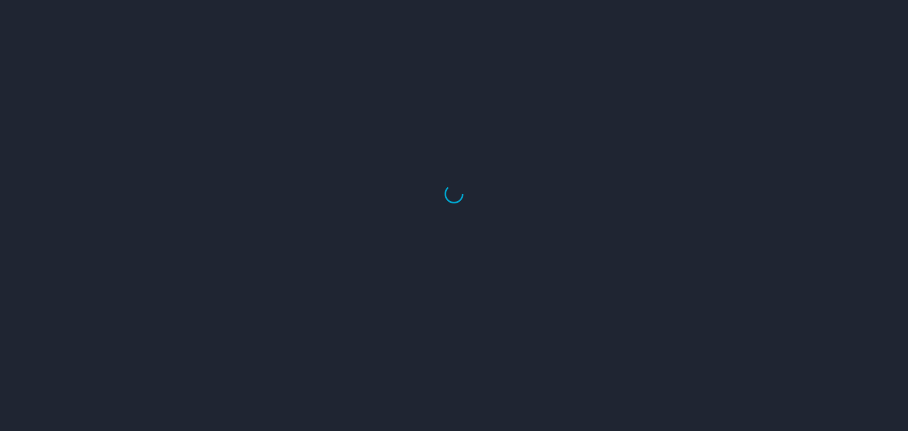
select select "US"
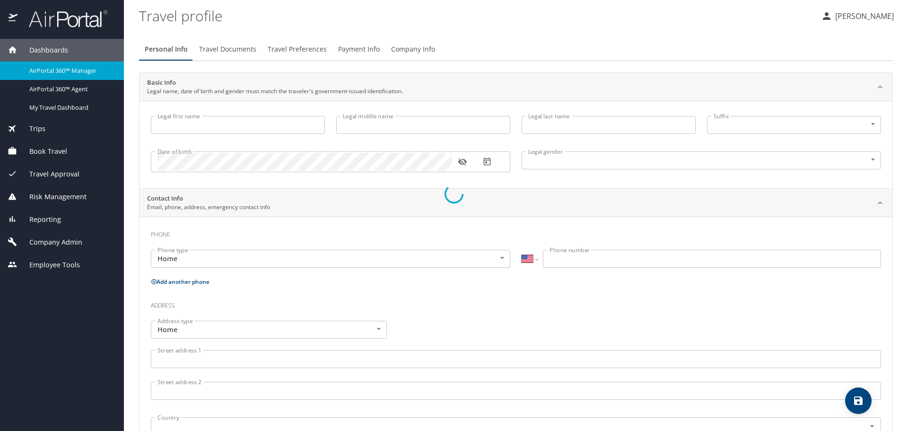
type input "[PERSON_NAME]"
type input "[DEMOGRAPHIC_DATA]"
select select "US"
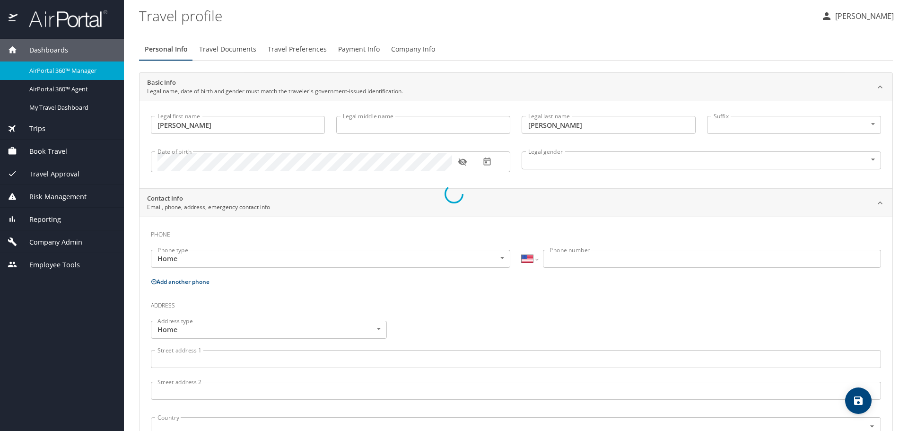
select select "US"
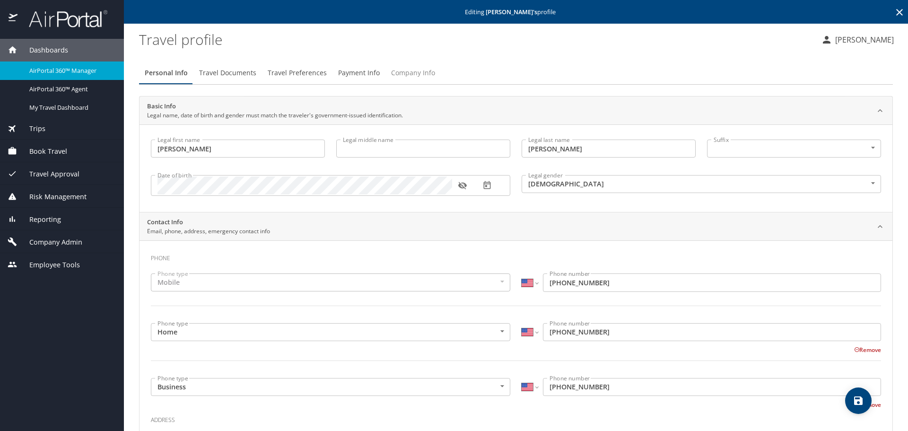
click at [408, 71] on span "Company Info" at bounding box center [413, 73] width 44 height 12
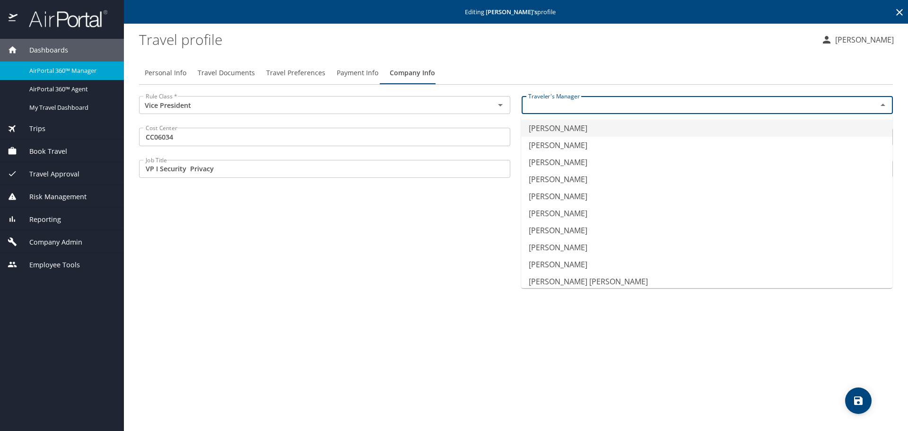
click at [592, 107] on input "text" at bounding box center [693, 105] width 338 height 12
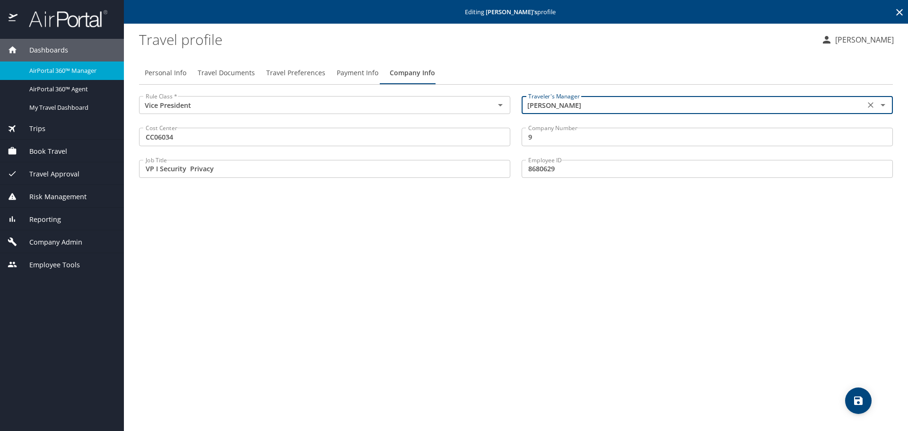
type input "[PERSON_NAME]"
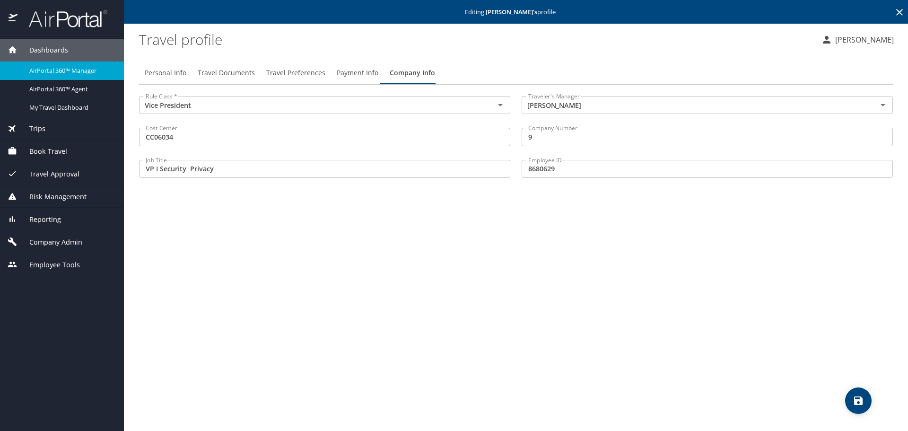
click at [669, 264] on div "Personal Info Travel Documents Travel Preferences Payment Info Company Info Rul…" at bounding box center [516, 242] width 754 height 377
click at [863, 402] on icon "save" at bounding box center [858, 400] width 11 height 11
